Goal: Transaction & Acquisition: Obtain resource

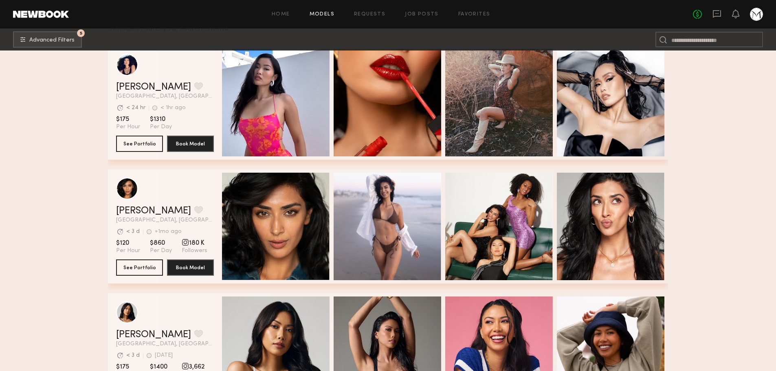
scroll to position [204, 0]
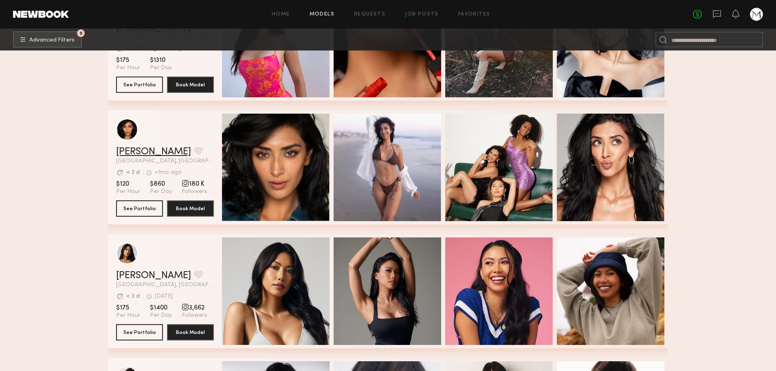
click at [132, 157] on link "Jaskiran K." at bounding box center [153, 152] width 75 height 10
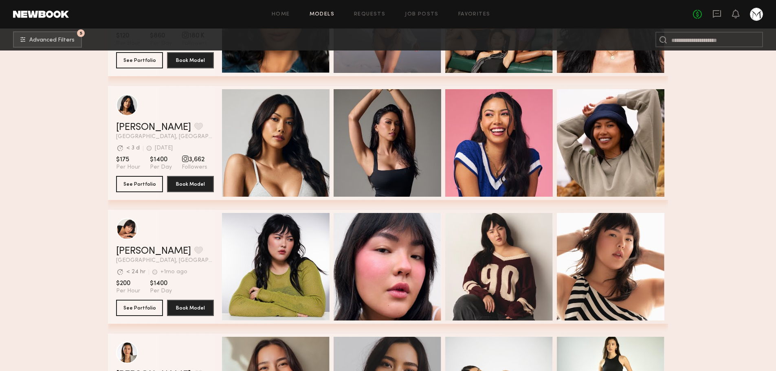
scroll to position [326, 0]
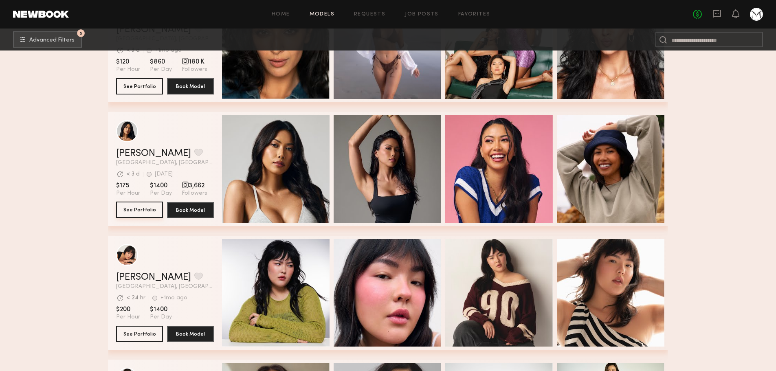
click at [140, 216] on button "See Portfolio" at bounding box center [139, 210] width 47 height 16
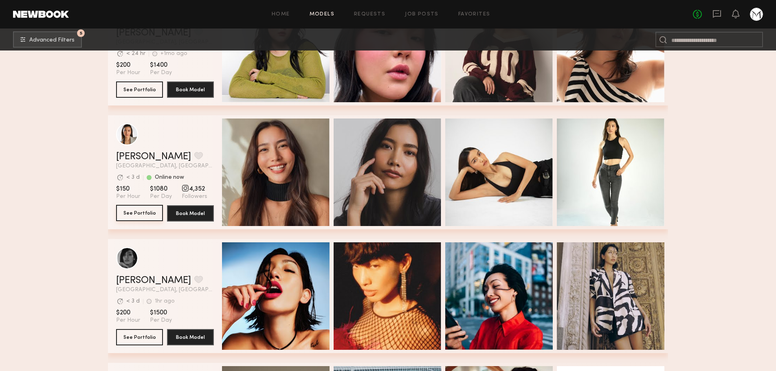
click at [135, 213] on button "See Portfolio" at bounding box center [139, 213] width 47 height 16
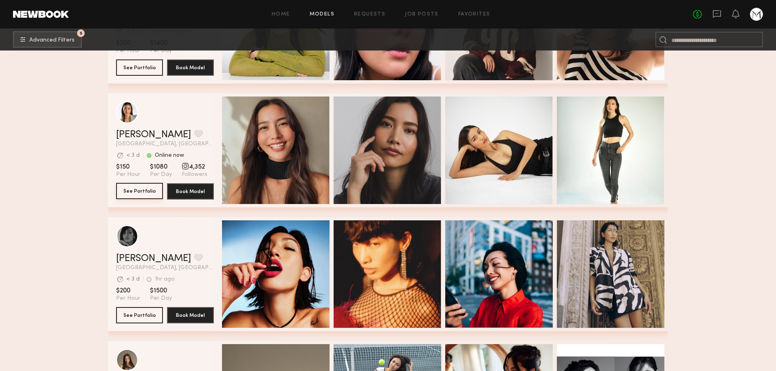
scroll to position [773, 0]
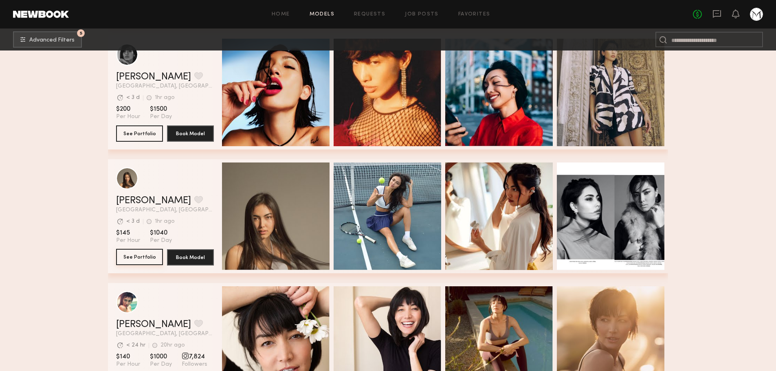
click at [131, 256] on button "See Portfolio" at bounding box center [139, 257] width 47 height 16
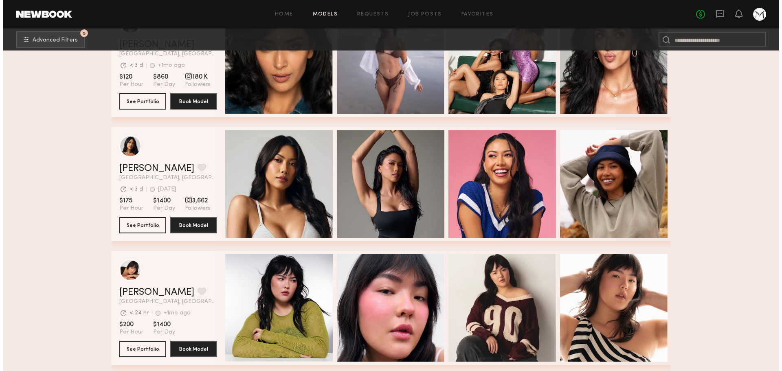
scroll to position [244, 0]
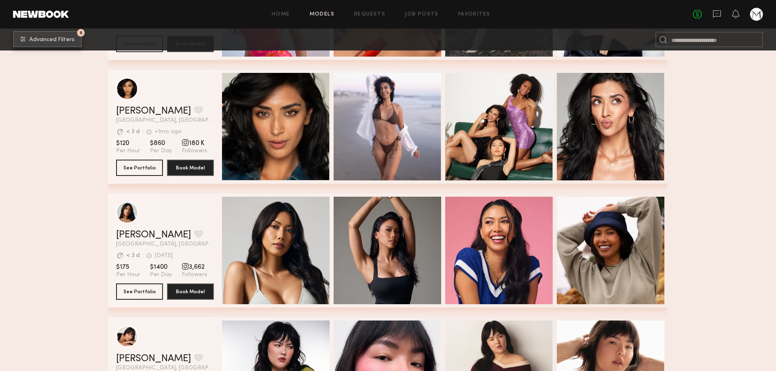
click at [37, 39] on span "Advanced Filters" at bounding box center [51, 40] width 45 height 6
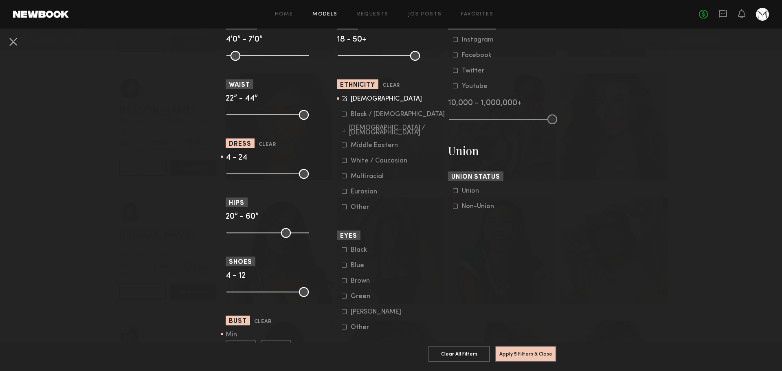
scroll to position [407, 0]
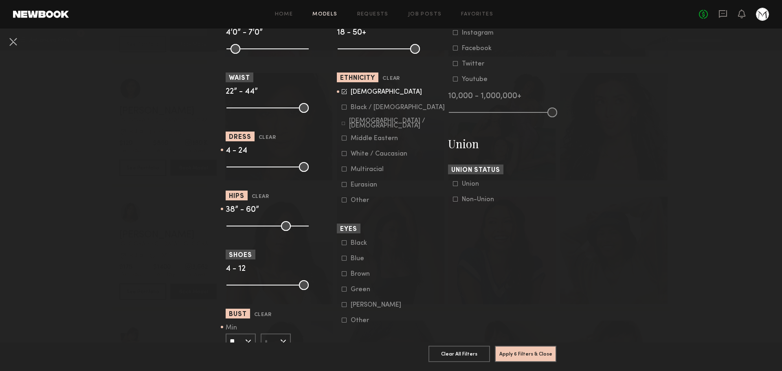
drag, startPoint x: 226, startPoint y: 225, endPoint x: 261, endPoint y: 228, distance: 35.1
type input "**"
click at [261, 228] on input "range" at bounding box center [267, 226] width 82 height 10
click at [526, 351] on button "Apply 6 Filters & Close" at bounding box center [525, 353] width 61 height 16
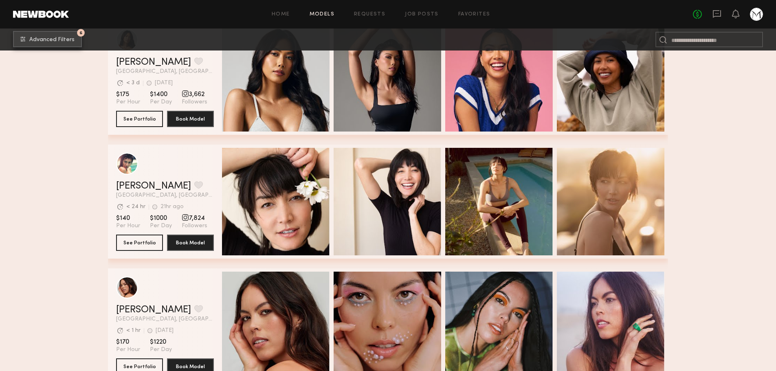
scroll to position [489, 0]
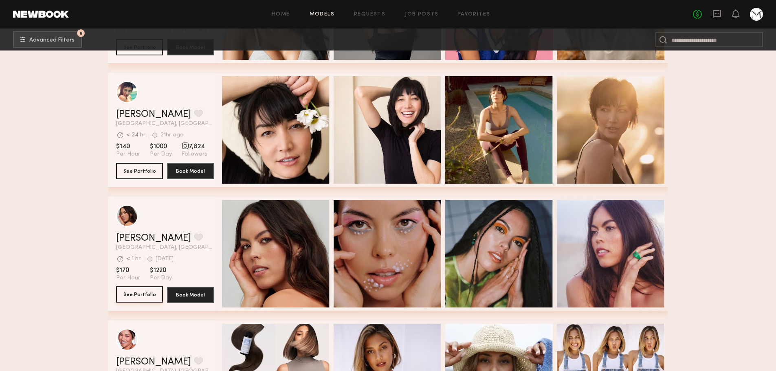
click at [142, 301] on button "See Portfolio" at bounding box center [139, 294] width 47 height 16
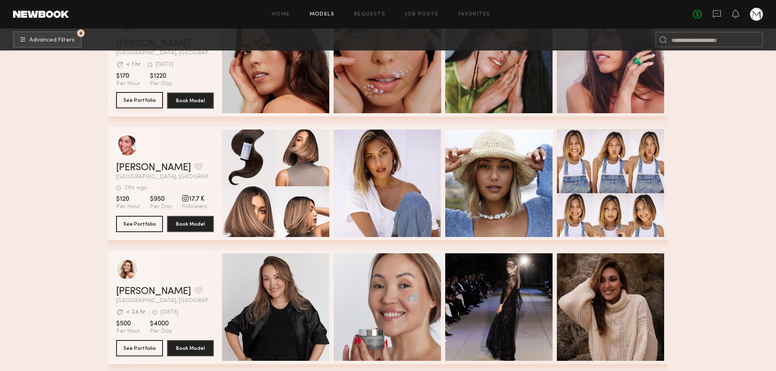
scroll to position [692, 0]
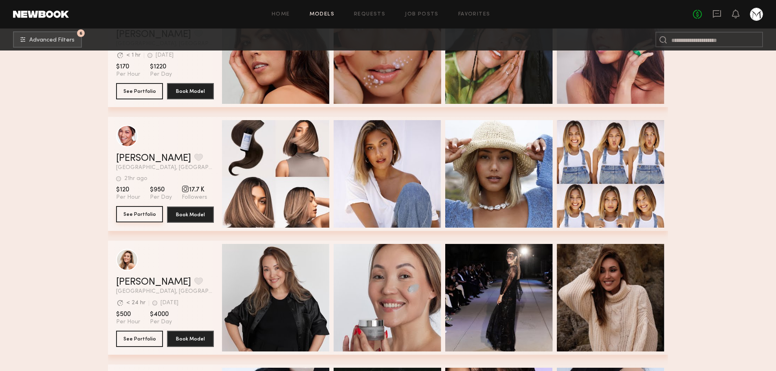
click at [145, 211] on button "See Portfolio" at bounding box center [139, 214] width 47 height 16
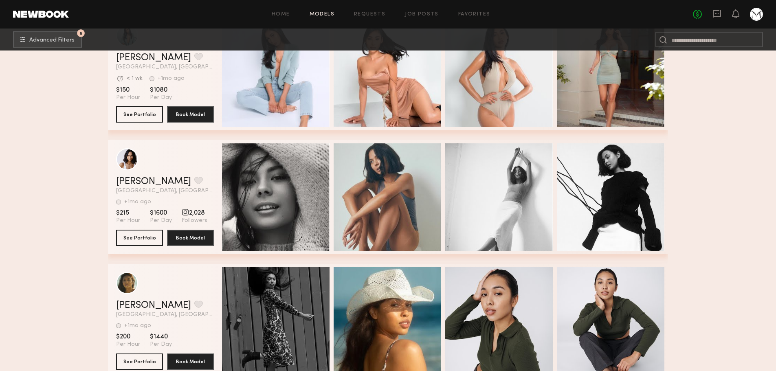
scroll to position [1262, 0]
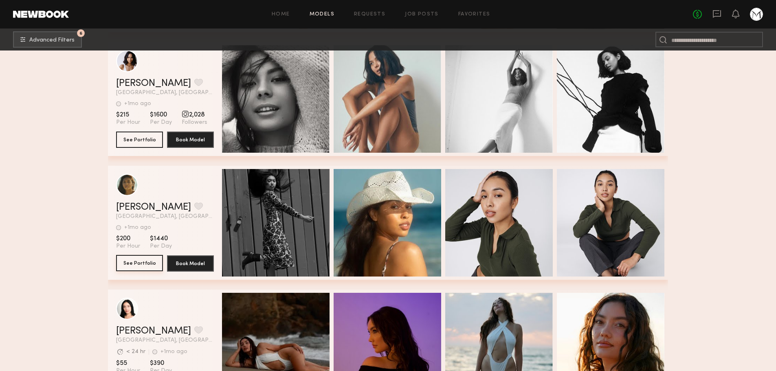
click at [152, 266] on button "See Portfolio" at bounding box center [139, 263] width 47 height 16
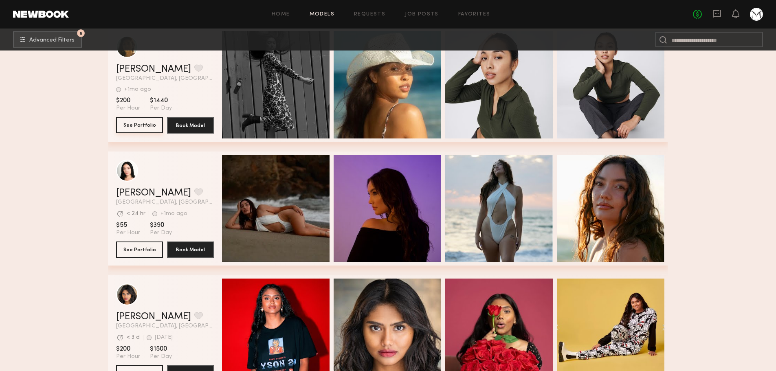
scroll to position [1425, 0]
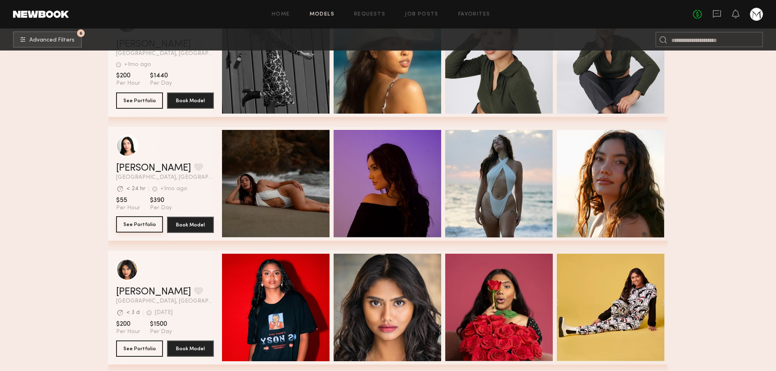
click at [138, 226] on button "See Portfolio" at bounding box center [139, 224] width 47 height 16
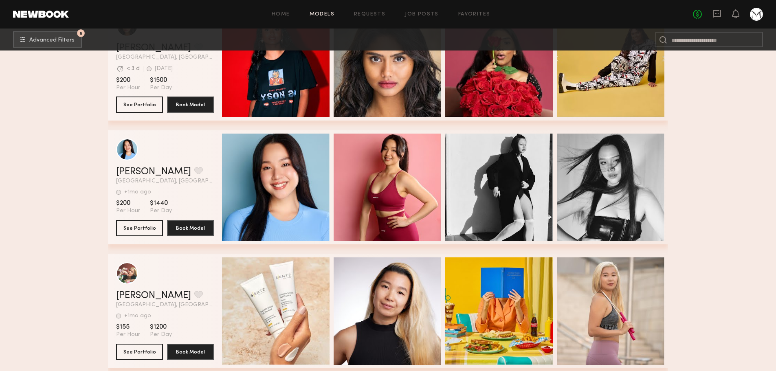
scroll to position [1669, 0]
click at [147, 221] on section "Winnie W. Favorite Los Angeles, CA +1mo ago Last Online View Portfolio +1mo ago…" at bounding box center [165, 187] width 98 height 114
click at [140, 233] on button "See Portfolio" at bounding box center [139, 227] width 47 height 16
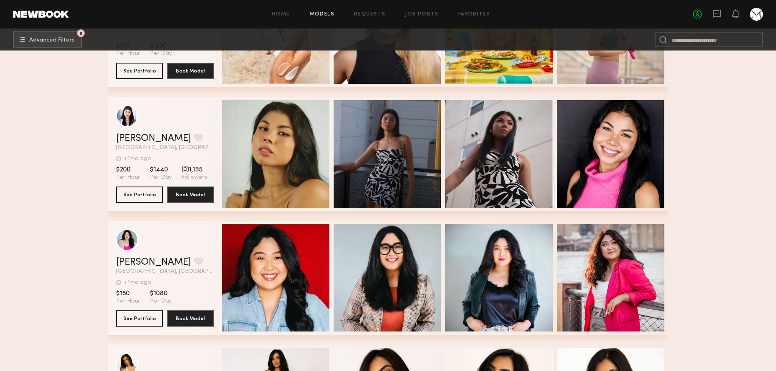
scroll to position [1954, 0]
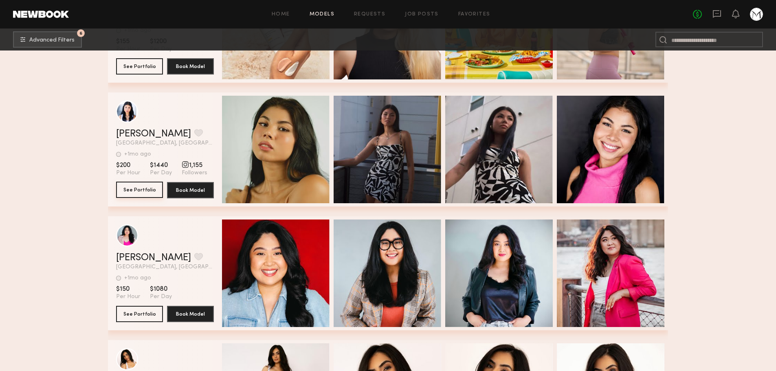
click at [149, 193] on button "See Portfolio" at bounding box center [139, 190] width 47 height 16
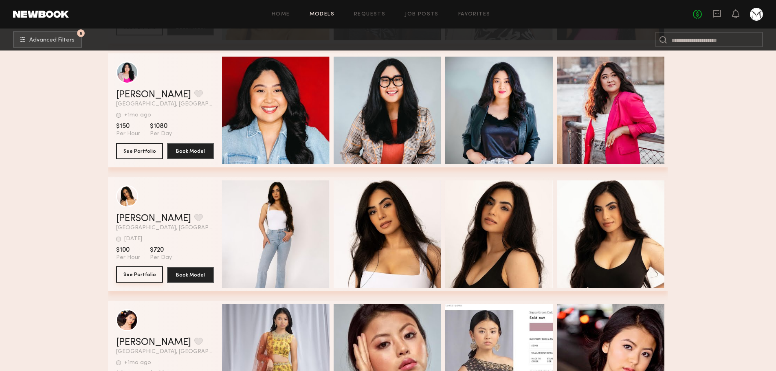
click at [131, 276] on button "See Portfolio" at bounding box center [139, 274] width 47 height 16
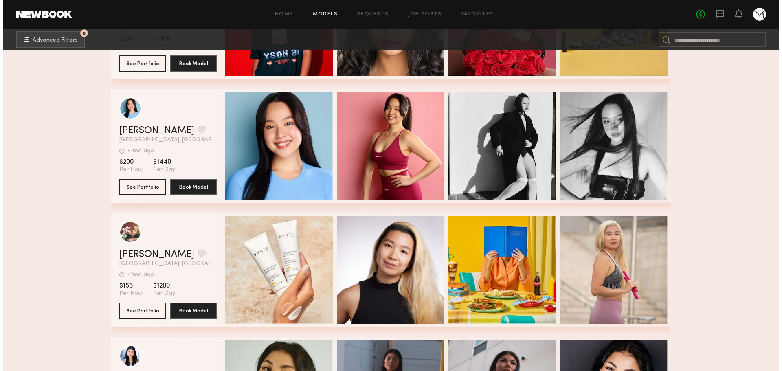
scroll to position [1547, 0]
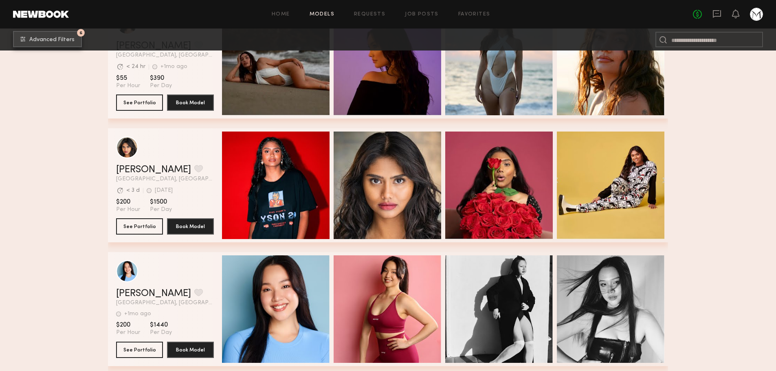
click at [54, 33] on button "6 Advanced Filters" at bounding box center [47, 39] width 69 height 16
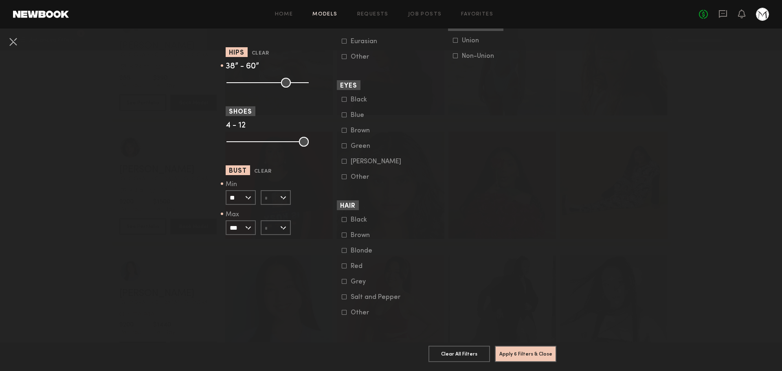
scroll to position [556, 0]
click at [237, 194] on input "**" at bounding box center [241, 197] width 30 height 15
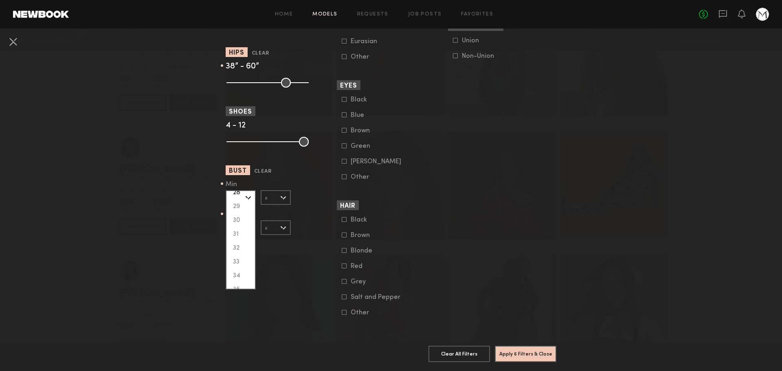
scroll to position [81, 0]
click at [234, 248] on div "34" at bounding box center [240, 255] width 28 height 14
type input "**"
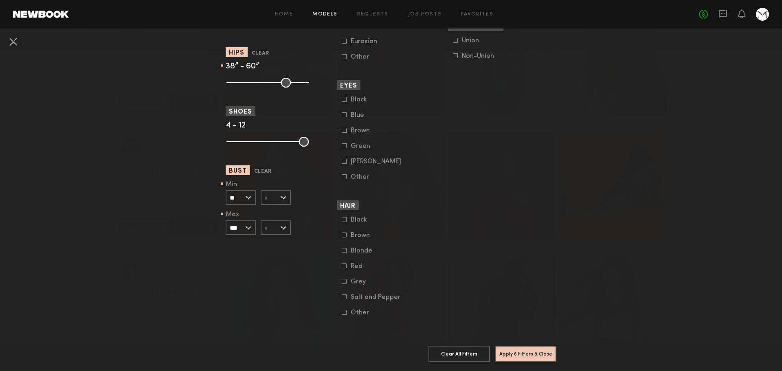
click at [270, 190] on input "text" at bounding box center [276, 197] width 30 height 15
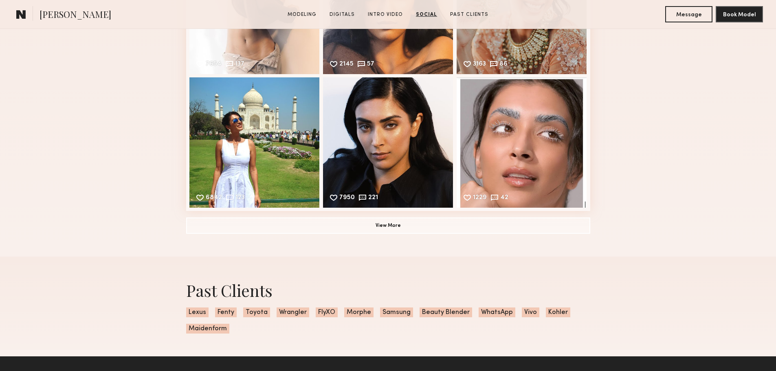
scroll to position [1588, 0]
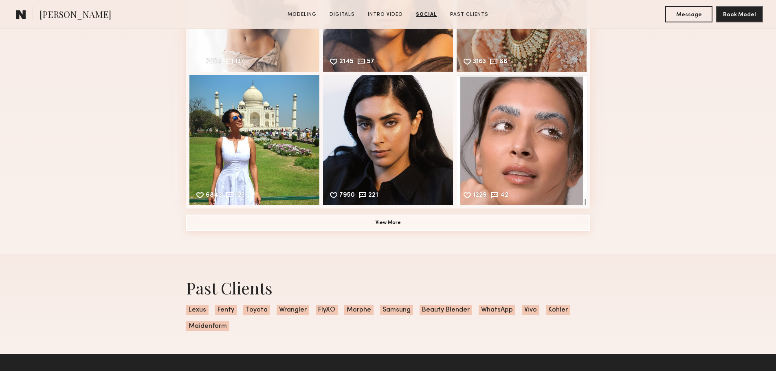
click at [331, 230] on button "View More" at bounding box center [388, 223] width 404 height 16
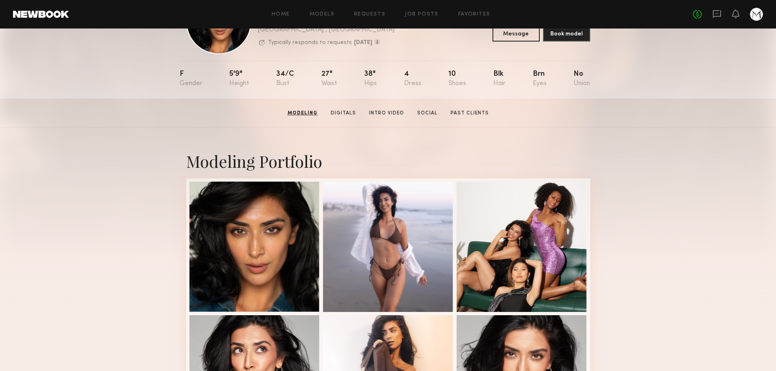
scroll to position [0, 0]
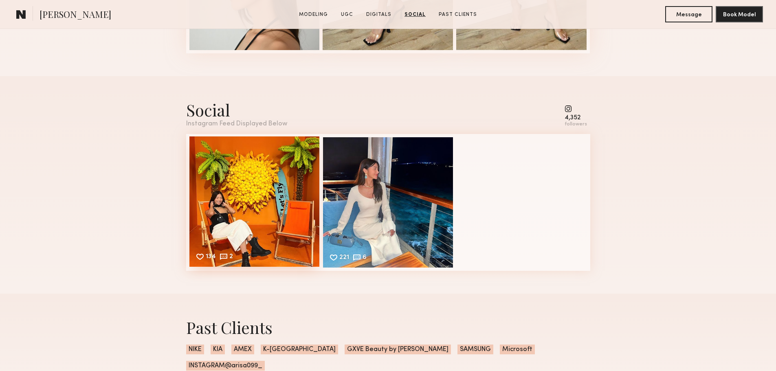
scroll to position [2280, 0]
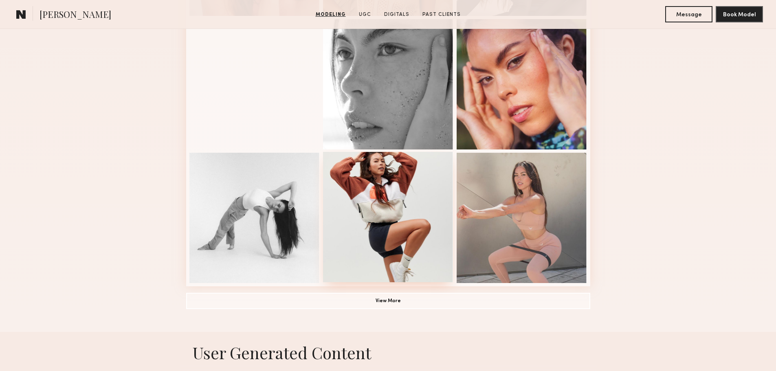
scroll to position [529, 0]
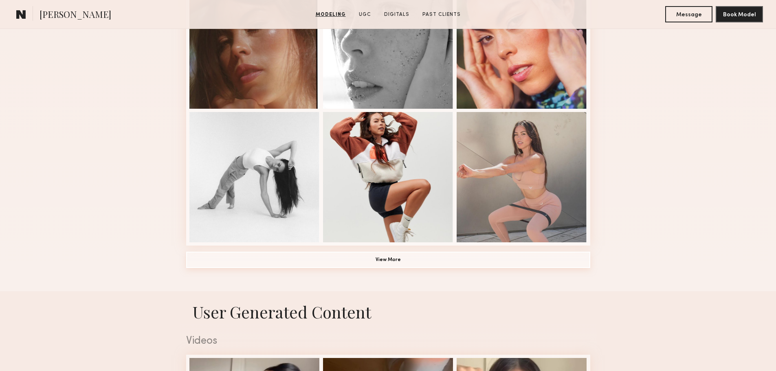
click at [400, 265] on button "View More" at bounding box center [388, 260] width 404 height 16
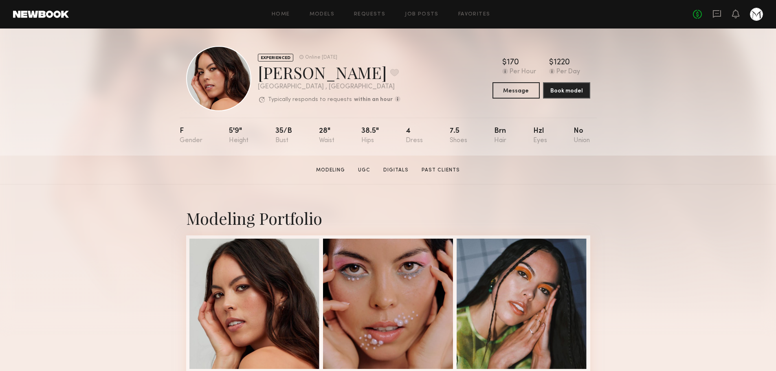
scroll to position [0, 0]
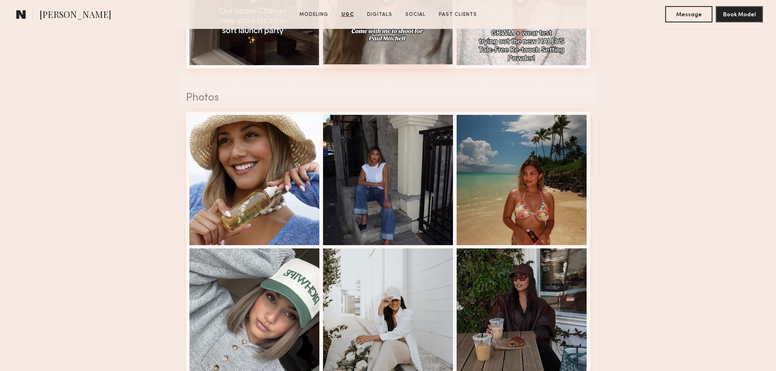
scroll to position [1099, 0]
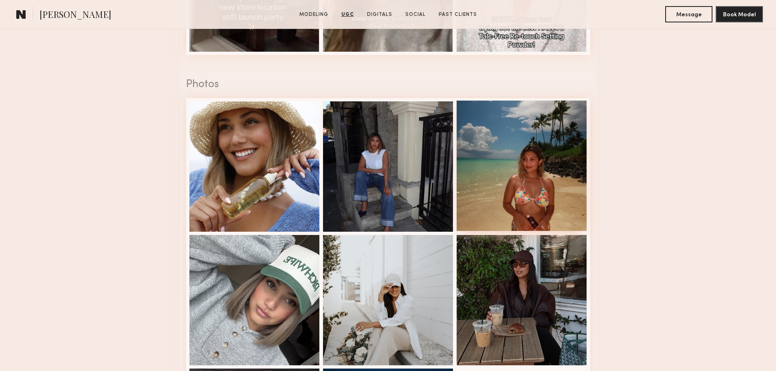
click at [520, 181] on div at bounding box center [521, 166] width 130 height 130
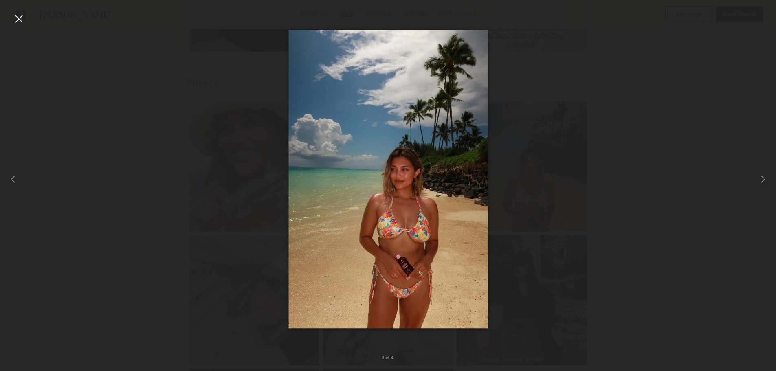
click at [55, 72] on div at bounding box center [388, 179] width 776 height 332
click at [22, 18] on div at bounding box center [18, 18] width 13 height 13
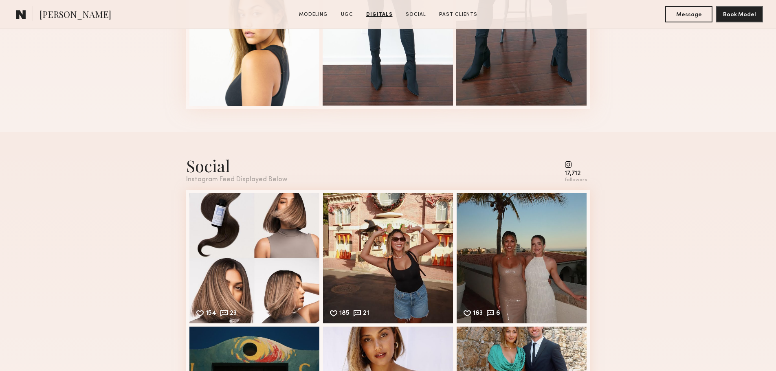
scroll to position [1954, 0]
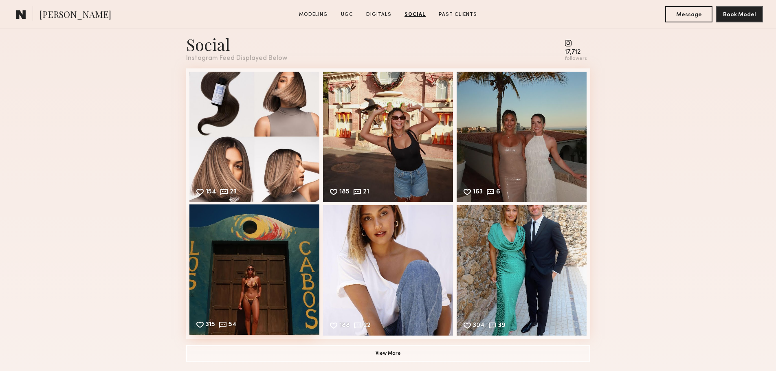
click at [260, 259] on div "315 54 Likes & comments displayed to show model’s engagement" at bounding box center [254, 269] width 130 height 130
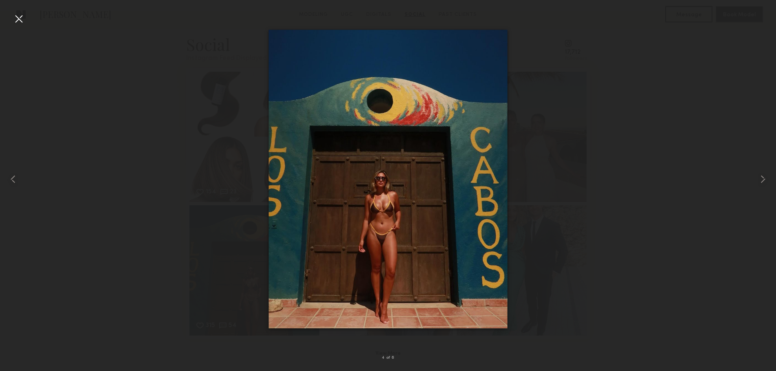
click at [15, 20] on div at bounding box center [18, 18] width 13 height 13
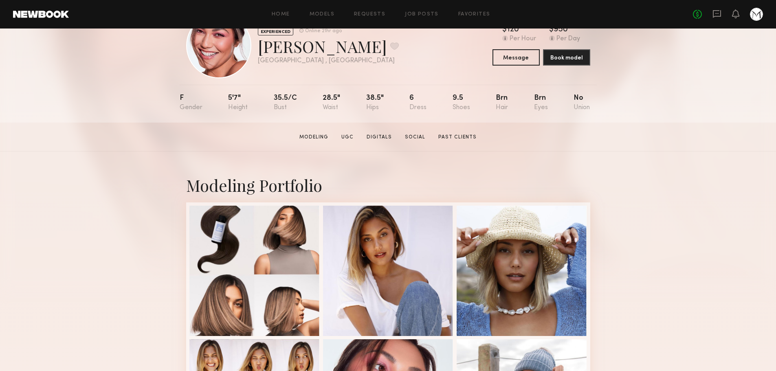
scroll to position [0, 0]
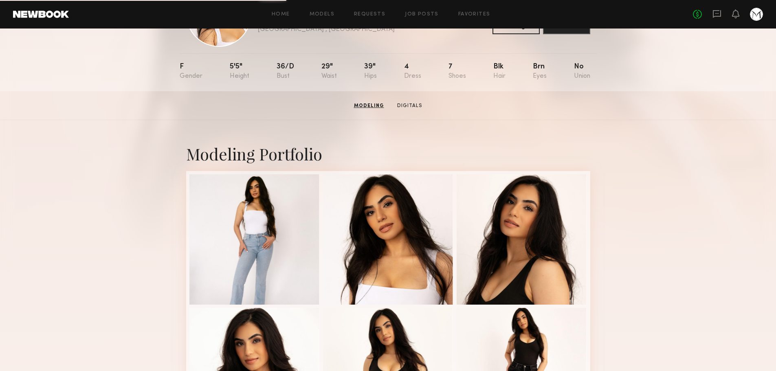
scroll to position [55, 0]
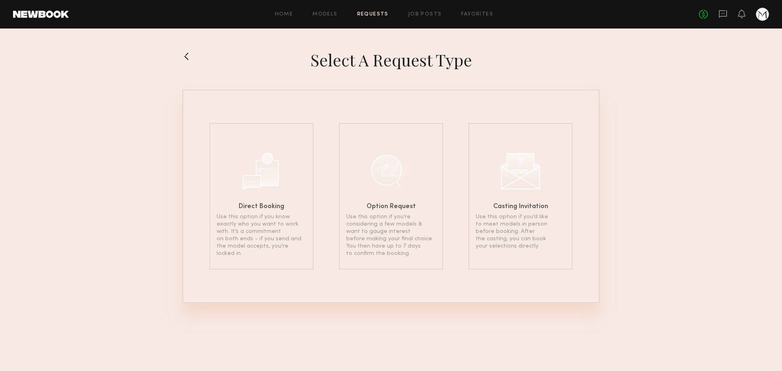
click at [326, 18] on div "Home Models Requests Job Posts Favorites Sign Out No fees up to $5,000" at bounding box center [419, 14] width 700 height 13
click at [327, 12] on link "Models" at bounding box center [324, 14] width 25 height 5
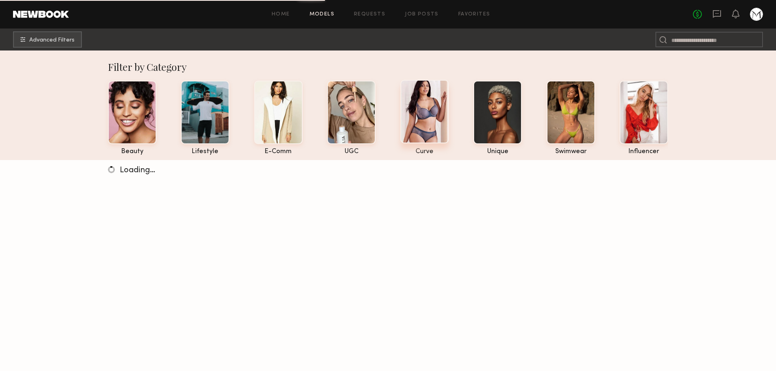
click at [431, 101] on div at bounding box center [424, 112] width 48 height 64
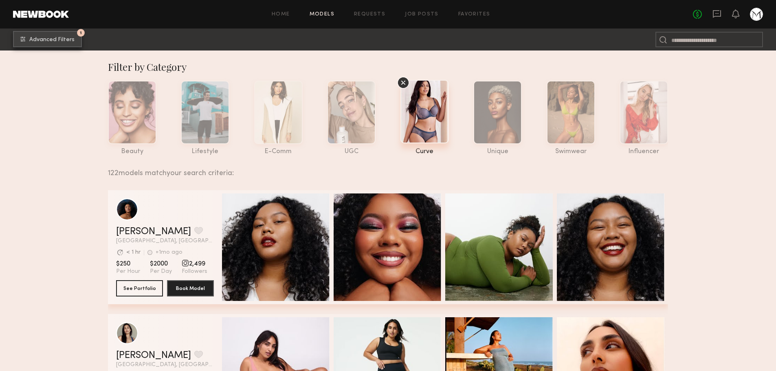
click at [48, 47] on button "1 Advanced Filters" at bounding box center [47, 39] width 69 height 16
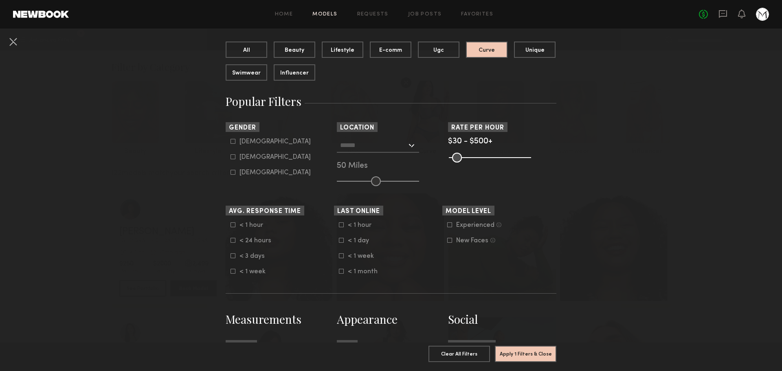
scroll to position [81, 0]
click at [251, 156] on div "[DEMOGRAPHIC_DATA]" at bounding box center [274, 156] width 71 height 5
type input "**"
click at [351, 150] on input "text" at bounding box center [373, 144] width 67 height 14
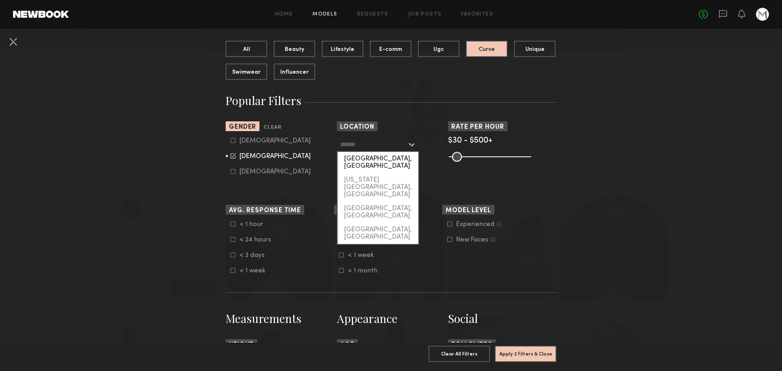
click at [353, 159] on div "[GEOGRAPHIC_DATA], [GEOGRAPHIC_DATA]" at bounding box center [377, 162] width 81 height 21
type input "**********"
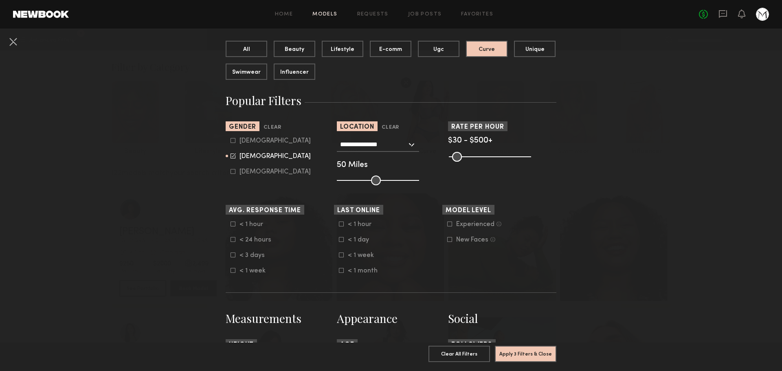
click at [349, 167] on div "50 Miles" at bounding box center [391, 165] width 108 height 7
type input "**"
drag, startPoint x: 370, startPoint y: 178, endPoint x: 372, endPoint y: 182, distance: 5.0
click at [372, 182] on input "range" at bounding box center [378, 180] width 82 height 10
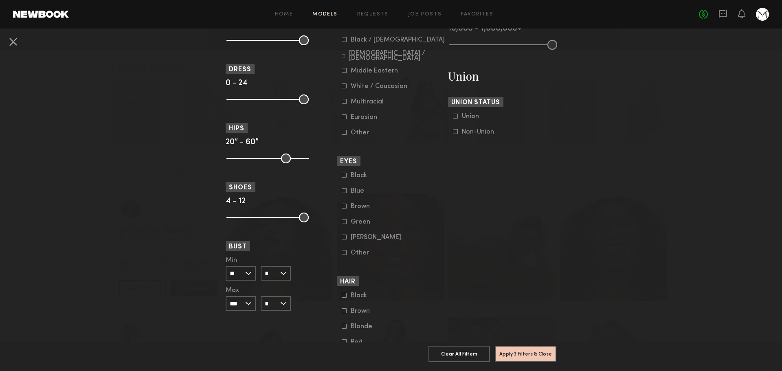
scroll to position [516, 0]
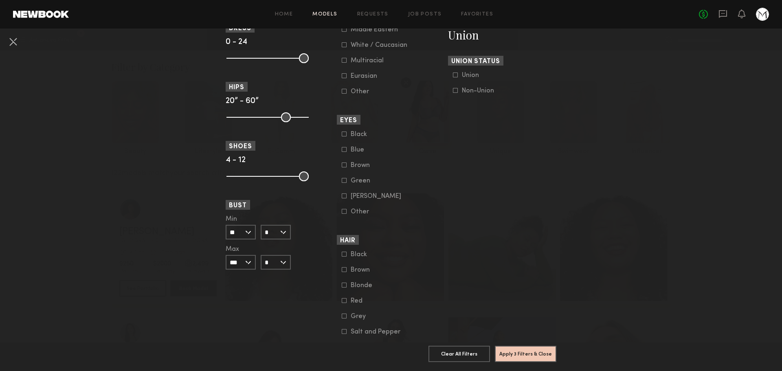
click at [276, 229] on input "*" at bounding box center [276, 232] width 30 height 15
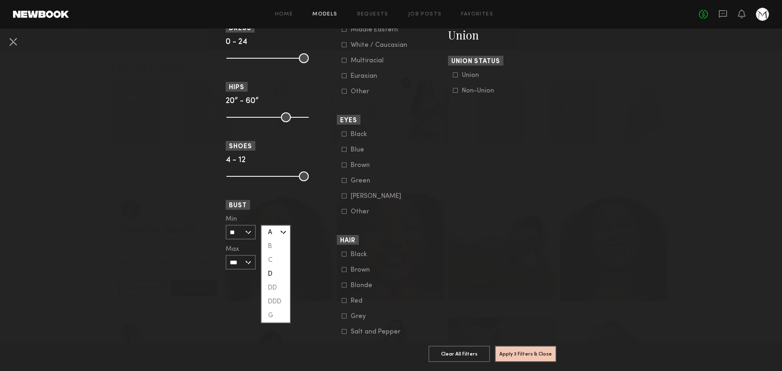
click at [274, 274] on div "D" at bounding box center [275, 274] width 28 height 14
type input "*"
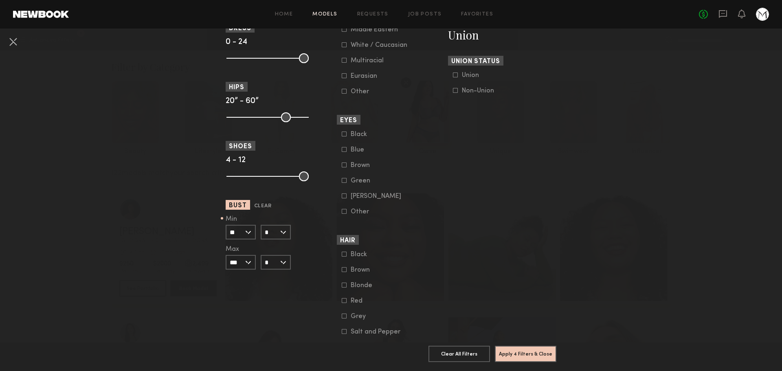
click at [236, 237] on input "**" at bounding box center [241, 232] width 30 height 15
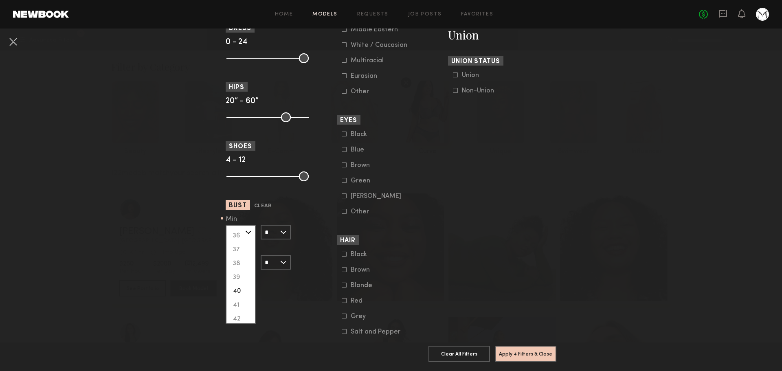
scroll to position [122, 0]
click at [234, 250] on div "34" at bounding box center [240, 249] width 28 height 14
type input "**"
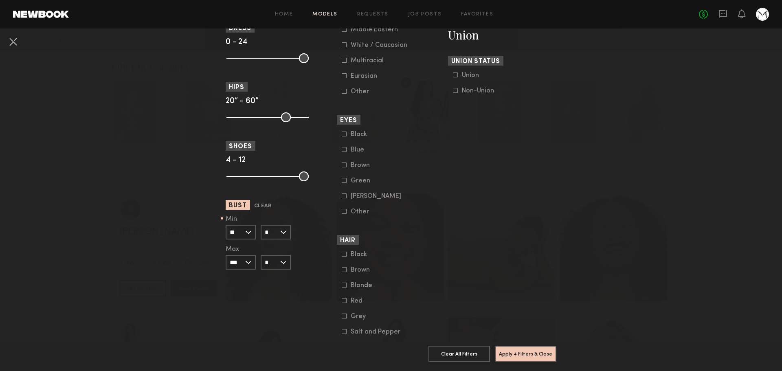
click at [226, 265] on input "***" at bounding box center [241, 262] width 30 height 15
click at [275, 260] on input "*" at bounding box center [276, 262] width 30 height 15
drag, startPoint x: 222, startPoint y: 243, endPoint x: 219, endPoint y: 248, distance: 6.0
click at [226, 261] on input "***" at bounding box center [241, 262] width 30 height 15
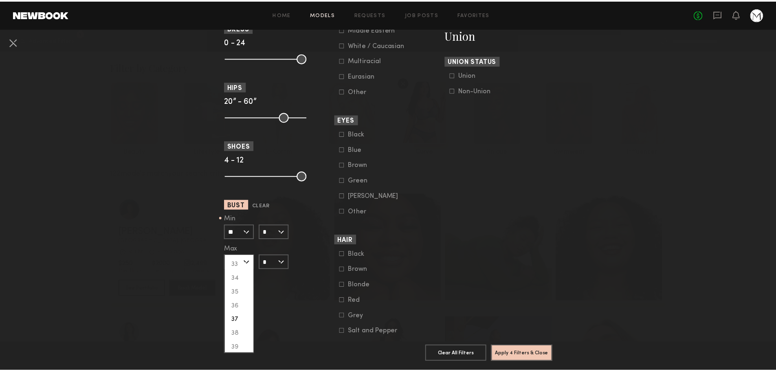
scroll to position [199, 0]
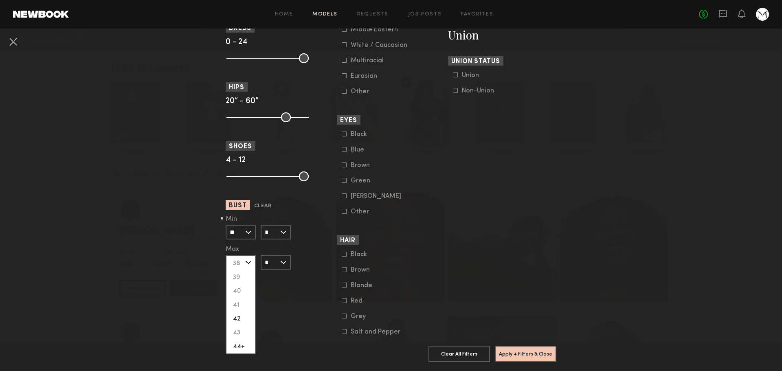
click at [232, 312] on div "42" at bounding box center [240, 319] width 28 height 14
type input "**"
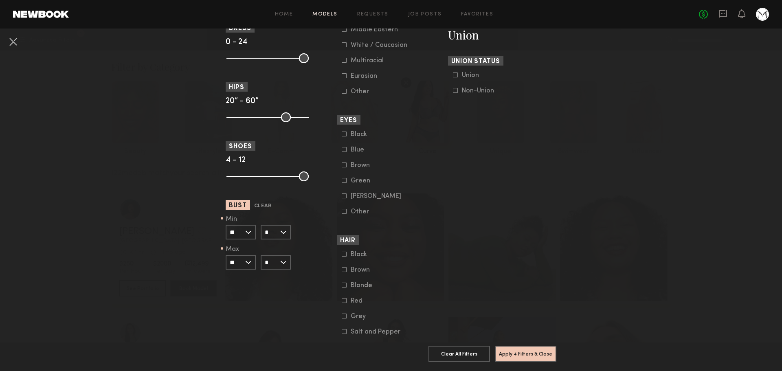
click at [271, 267] on input "*" at bounding box center [276, 262] width 30 height 15
click at [272, 323] on div "DD" at bounding box center [275, 318] width 28 height 14
type input "**"
click at [553, 348] on button "Apply 4 Filters & Close" at bounding box center [525, 353] width 61 height 16
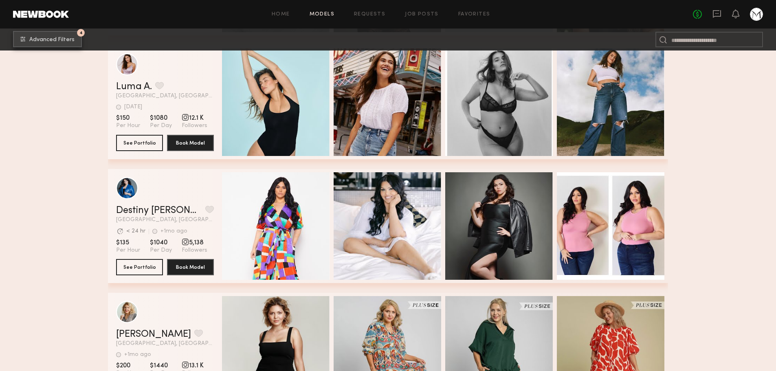
scroll to position [1425, 0]
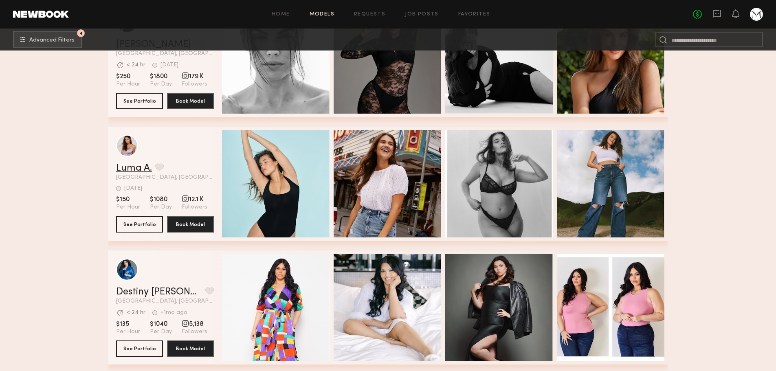
click at [129, 168] on link "Luma A." at bounding box center [134, 168] width 36 height 10
